Goal: Information Seeking & Learning: Learn about a topic

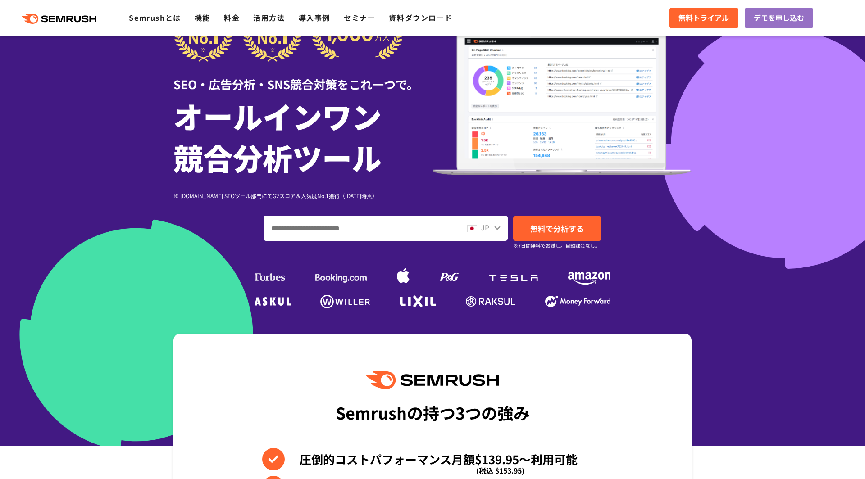
scroll to position [130, 0]
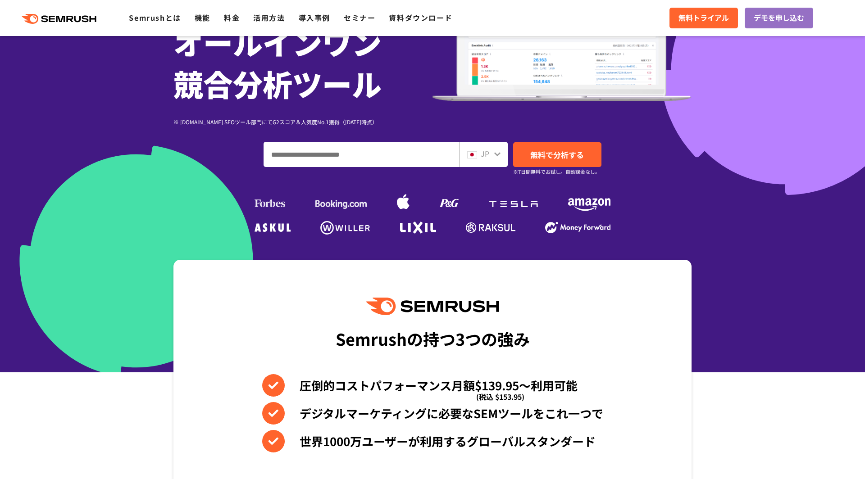
click at [323, 154] on input "ドメイン、キーワードまたはURLを入力してください" at bounding box center [361, 154] width 195 height 24
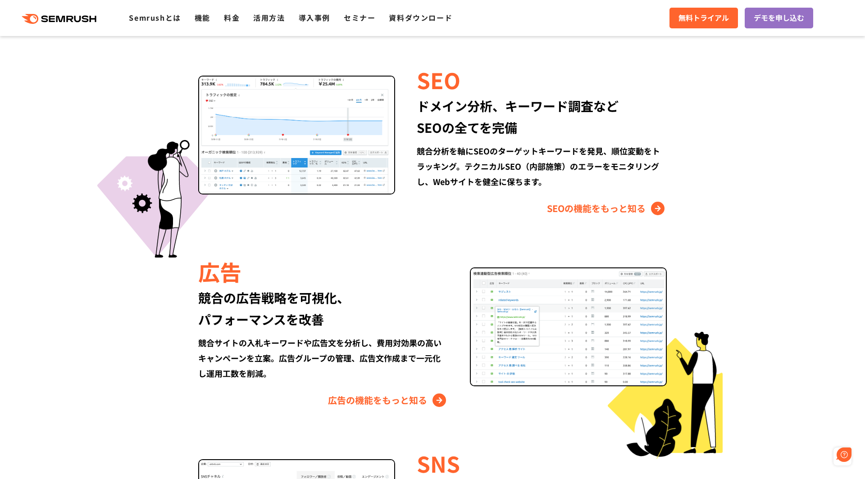
scroll to position [843, 0]
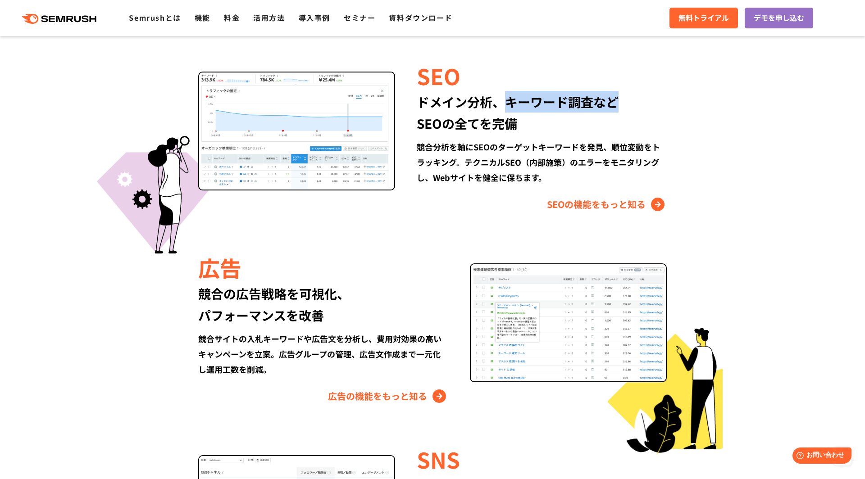
drag, startPoint x: 503, startPoint y: 97, endPoint x: 636, endPoint y: 105, distance: 133.1
click at [643, 98] on div "ドメイン分析、キーワード調査など SEOの全てを完備" at bounding box center [542, 112] width 250 height 43
drag, startPoint x: 417, startPoint y: 127, endPoint x: 533, endPoint y: 128, distance: 116.6
click at [533, 128] on div "ドメイン分析、キーワード調査など SEOの全てを完備" at bounding box center [542, 112] width 250 height 43
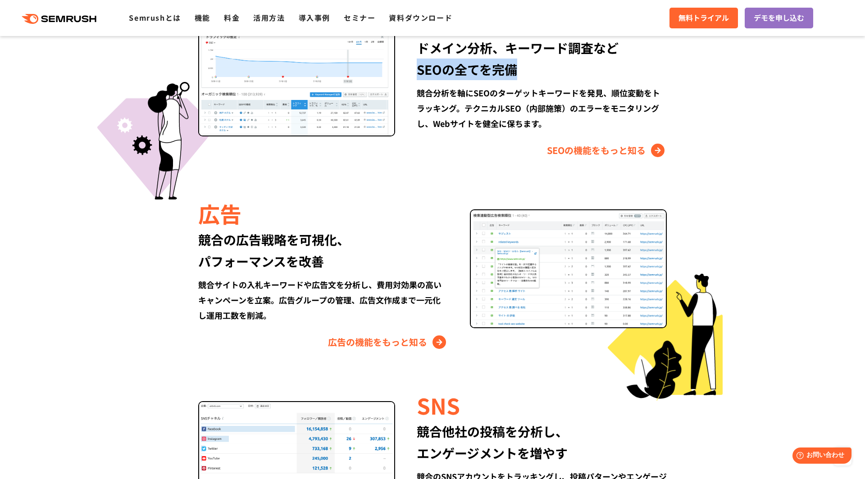
scroll to position [908, 0]
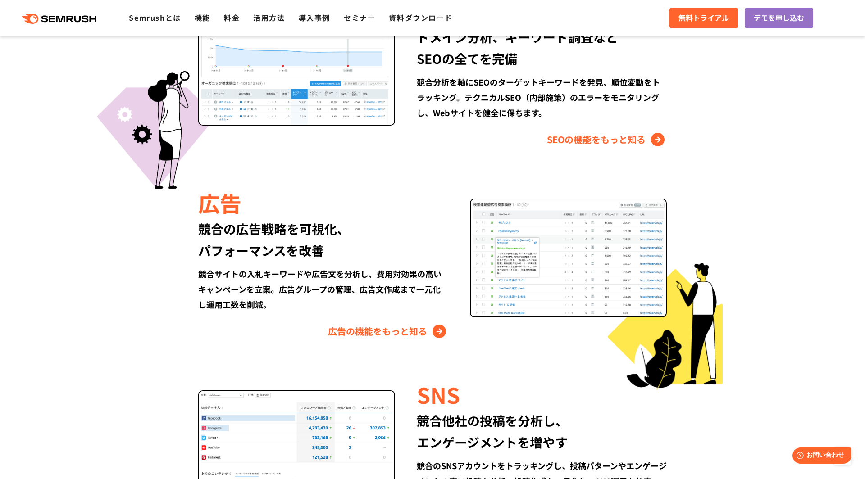
click at [217, 206] on div "広告" at bounding box center [323, 202] width 250 height 31
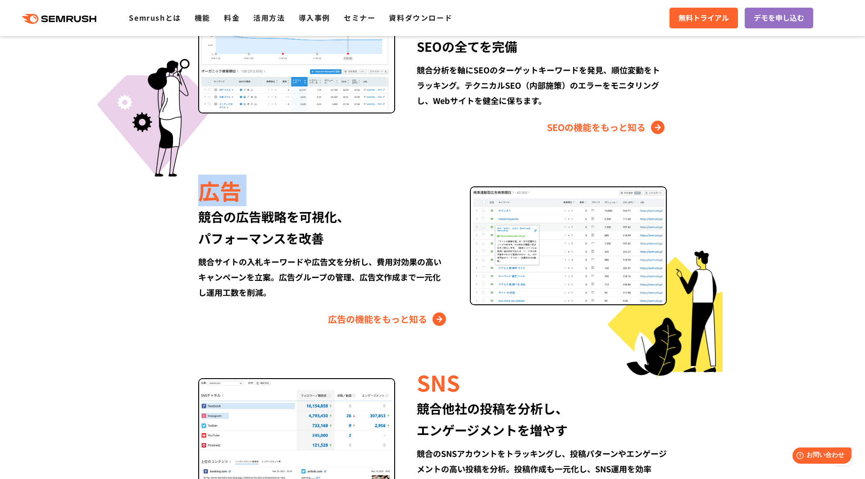
scroll to position [940, 0]
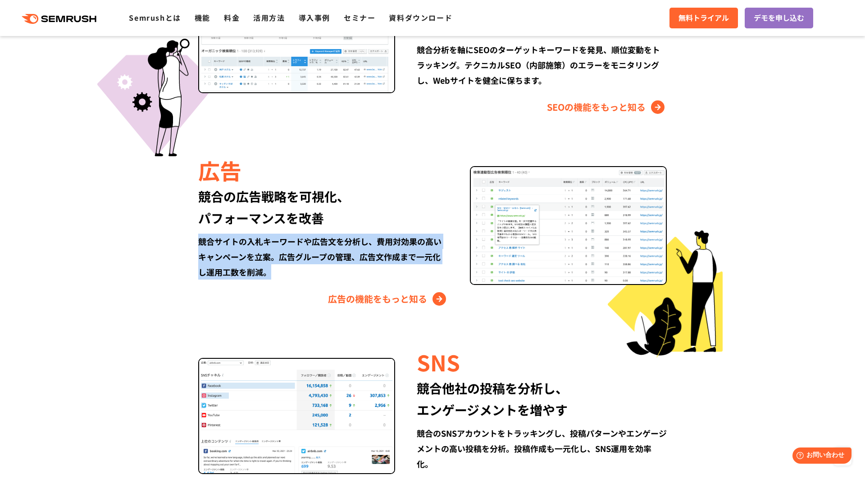
drag, startPoint x: 287, startPoint y: 273, endPoint x: 214, endPoint y: 249, distance: 76.8
click at [196, 239] on div "広告 競合の広告戦略を可視化、 パフォーマンスを改善 競合サイトの入札キーワードや広告文を分析し、費用対効果の高いキャンペーンを立案。広告グループの管理、広告…" at bounding box center [432, 230] width 518 height 151
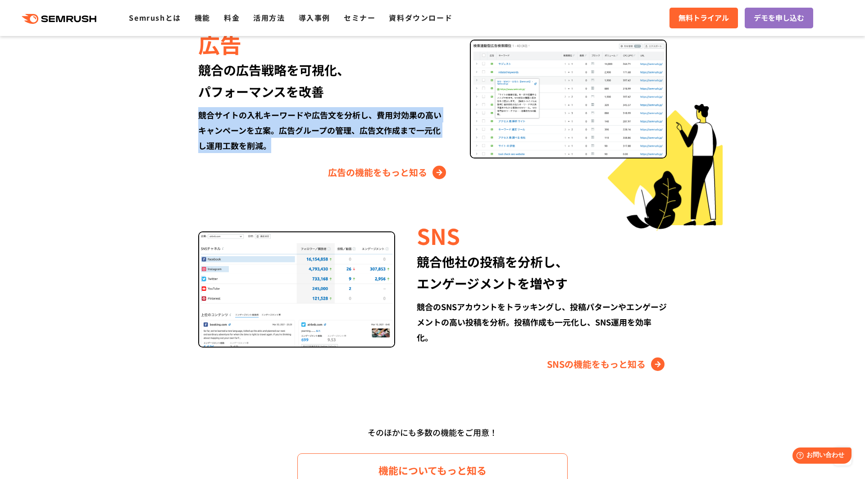
scroll to position [1070, 0]
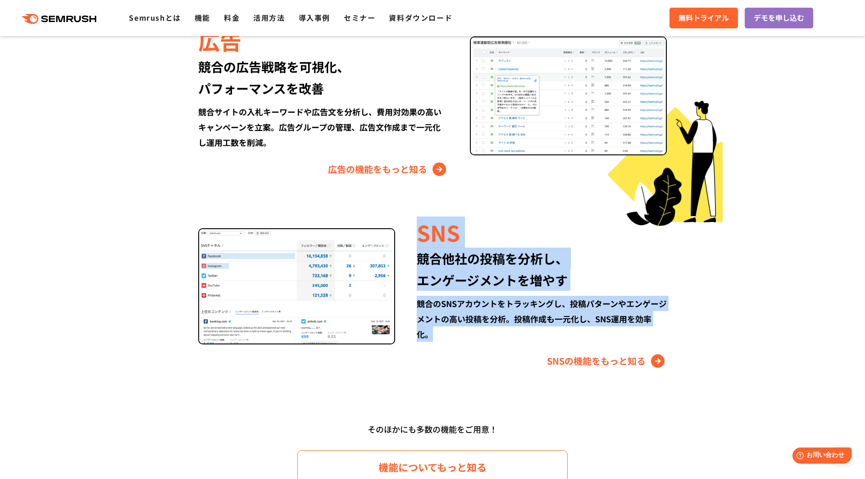
drag, startPoint x: 413, startPoint y: 240, endPoint x: 490, endPoint y: 336, distance: 123.3
click at [490, 336] on div "SNS 競合他社の投稿を分析し、 エンゲージメントを増やす 競合のSNSアカウントをトラッキングし、投稿パターンやエンゲージメントの高い投稿を分析。投稿作成も…" at bounding box center [531, 292] width 272 height 151
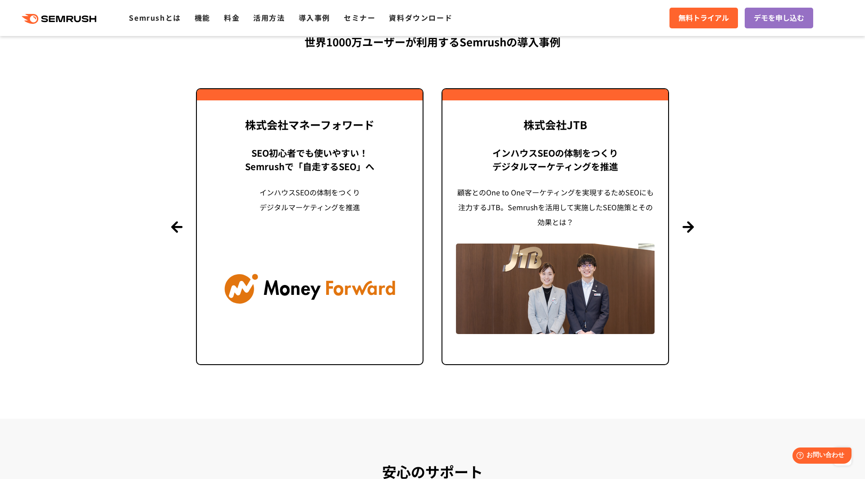
scroll to position [2140, 0]
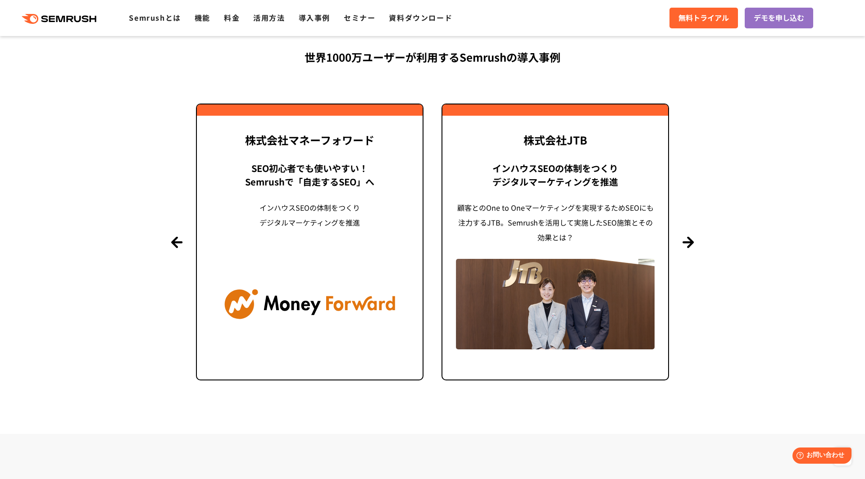
click at [713, 198] on section "導入事例 世界1000万ユーザーが利用する Semrushの導入事例 Previous 株式会社LIXIL 「テクニカルSEOの実践でサイトを健全に Site…" at bounding box center [432, 196] width 865 height 475
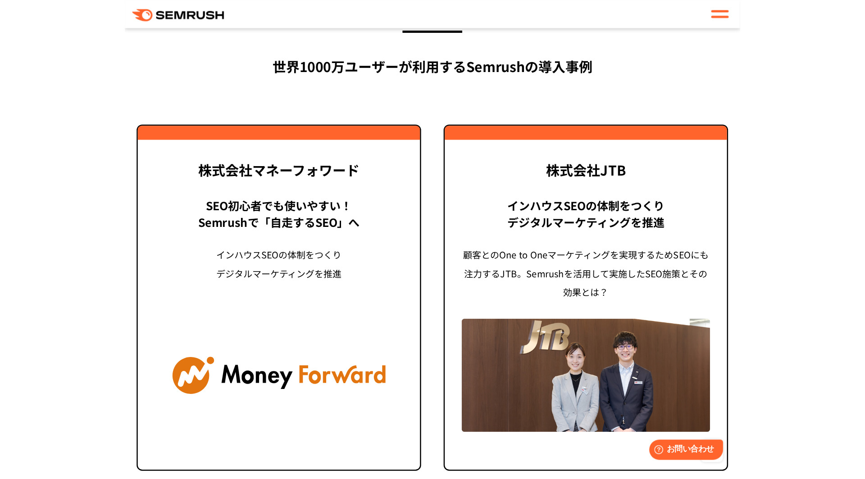
scroll to position [2144, 0]
